Goal: Task Accomplishment & Management: Use online tool/utility

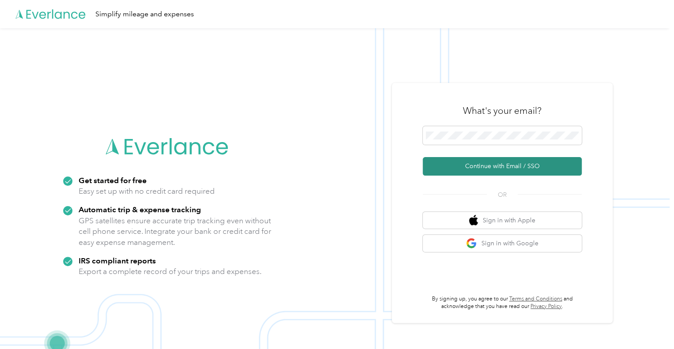
click at [443, 166] on button "Continue with Email / SSO" at bounding box center [502, 166] width 159 height 19
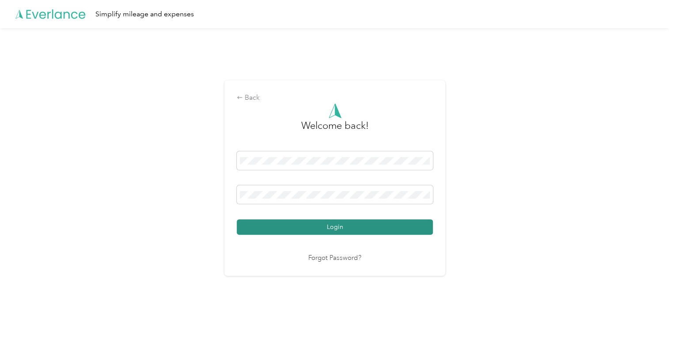
click at [353, 227] on button "Login" at bounding box center [335, 226] width 196 height 15
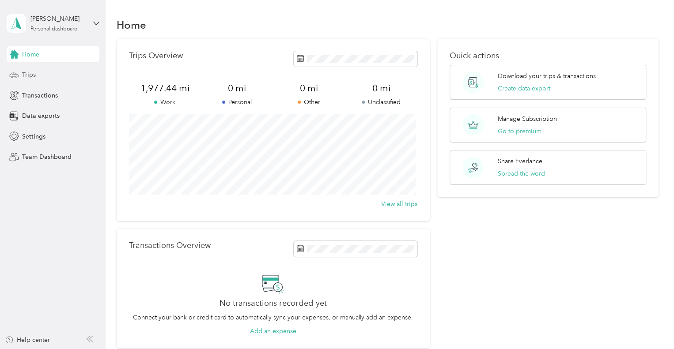
click at [45, 76] on div "Trips" at bounding box center [53, 75] width 93 height 16
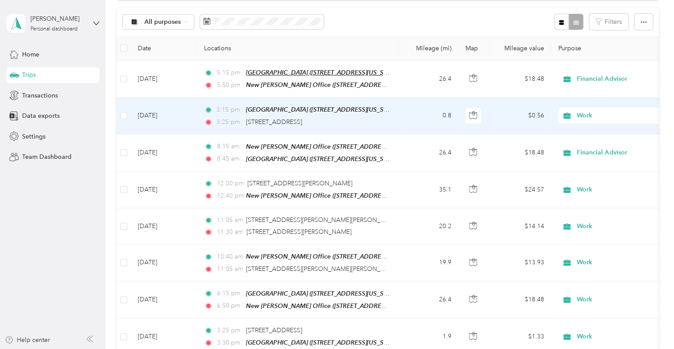
scroll to position [44, 0]
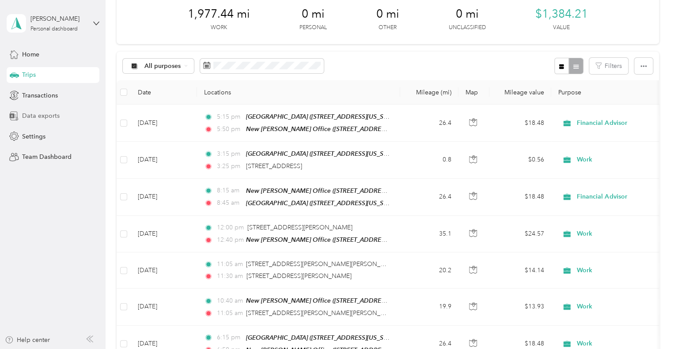
click at [37, 113] on span "Data exports" at bounding box center [41, 115] width 38 height 9
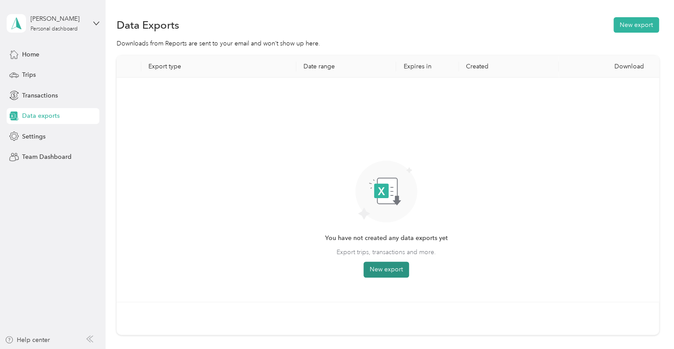
click at [381, 272] on button "New export" at bounding box center [385, 270] width 45 height 16
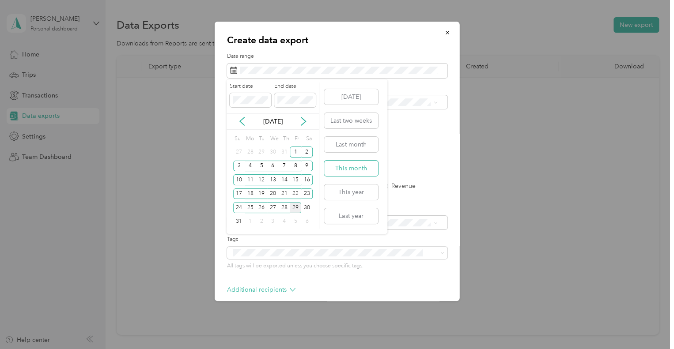
click at [351, 169] on button "This month" at bounding box center [351, 168] width 54 height 15
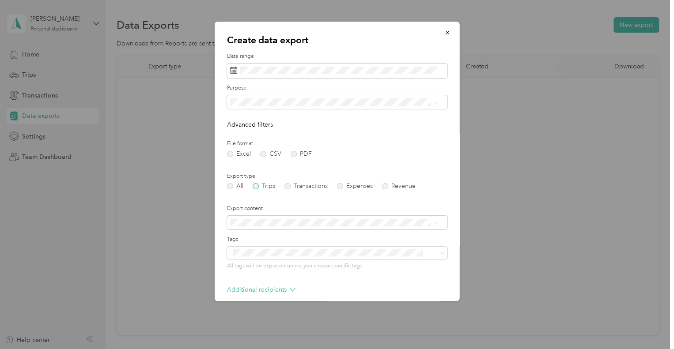
click at [254, 187] on label "Trips" at bounding box center [264, 186] width 23 height 6
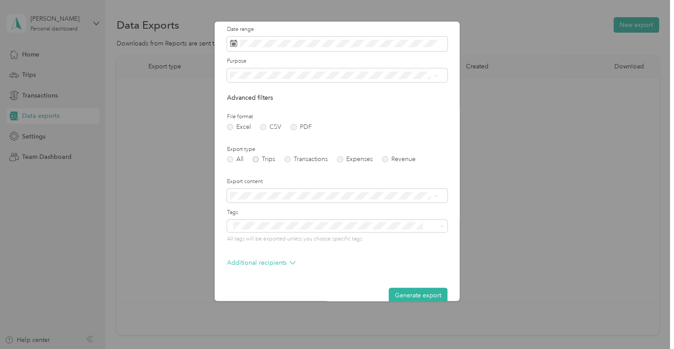
scroll to position [42, 0]
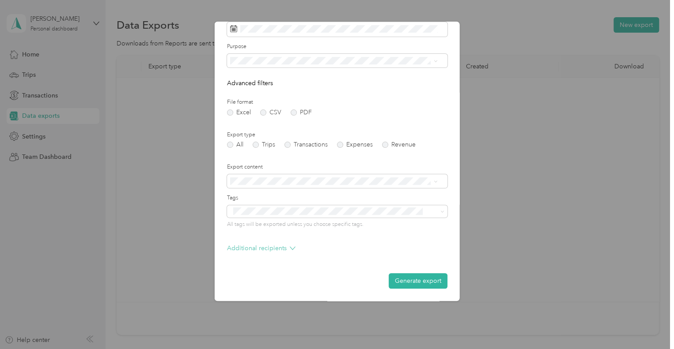
click at [273, 248] on p "Additional recipients" at bounding box center [261, 248] width 68 height 9
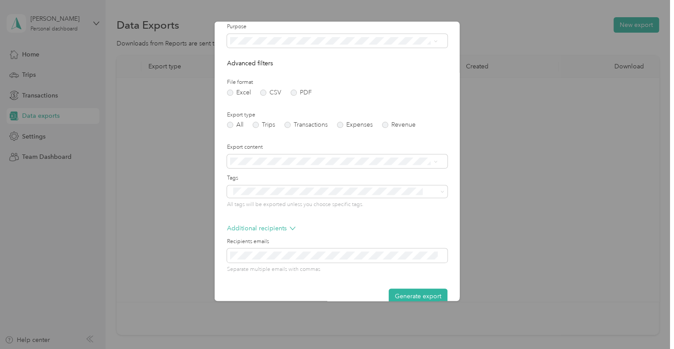
scroll to position [77, 0]
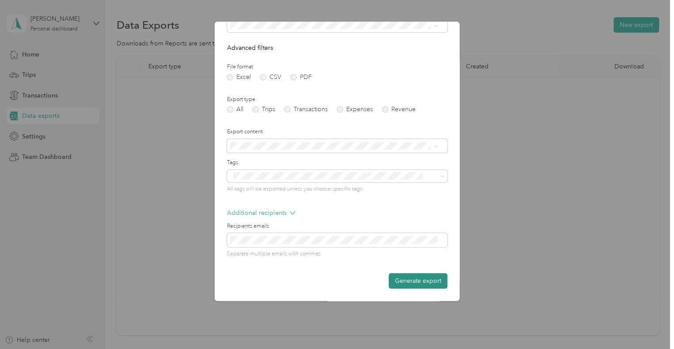
click at [408, 279] on button "Generate export" at bounding box center [418, 280] width 59 height 15
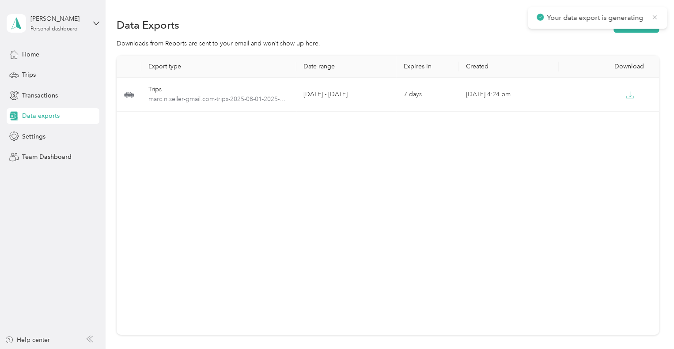
click at [655, 17] on icon at bounding box center [654, 17] width 7 height 8
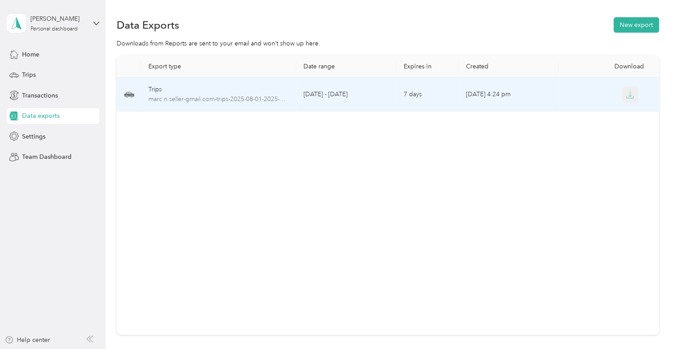
click at [627, 94] on icon "button" at bounding box center [630, 95] width 8 height 8
